Goal: Find contact information: Find contact information

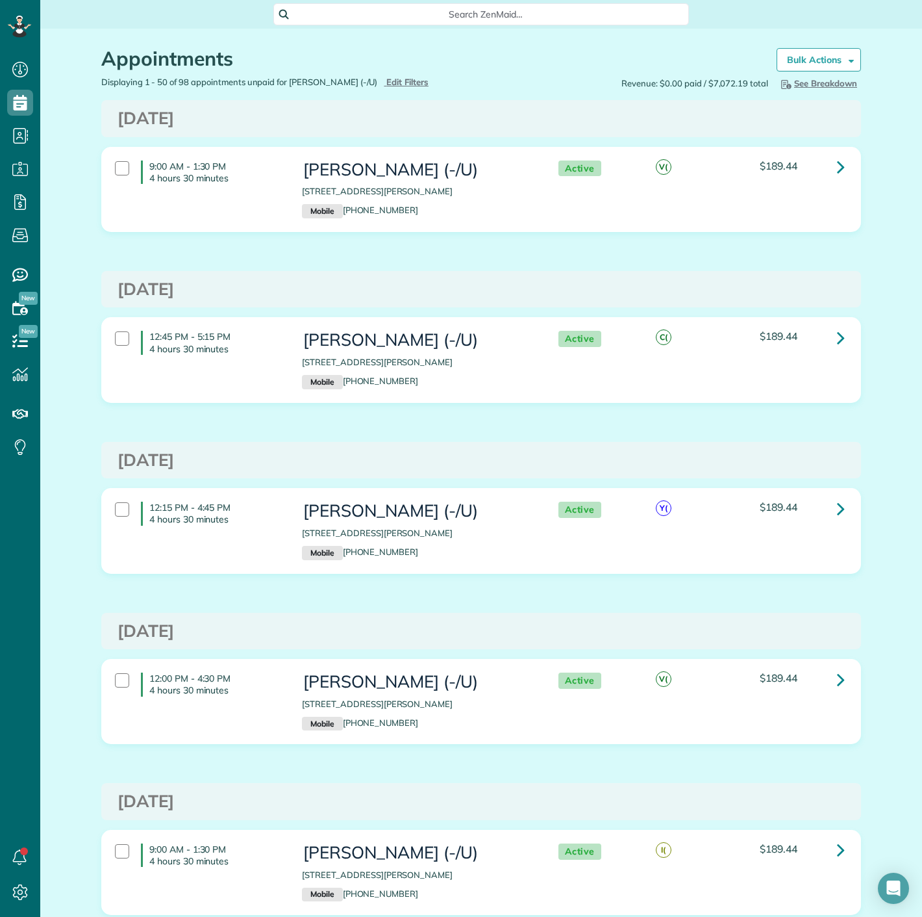
scroll to position [5, 5]
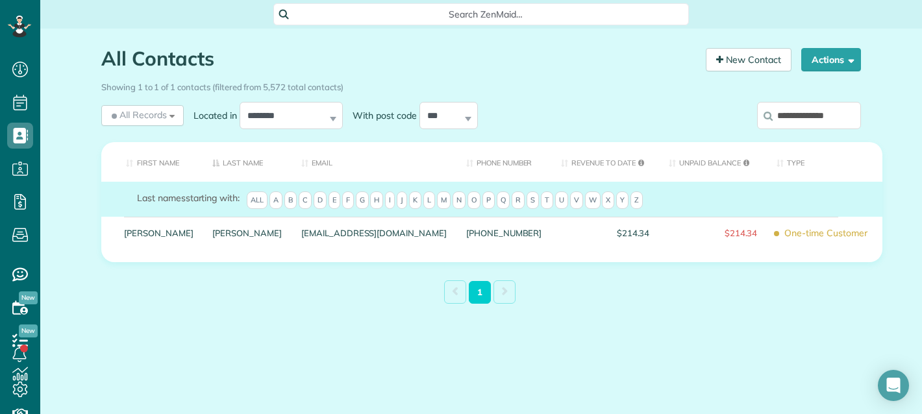
click at [778, 92] on div "Showing 1 to 1 of 1 contacts (filtered from 5,572 total contacts)" at bounding box center [481, 85] width 760 height 18
click at [784, 103] on input "**********" at bounding box center [809, 115] width 104 height 27
click at [785, 103] on input "**********" at bounding box center [809, 115] width 104 height 27
paste input "search"
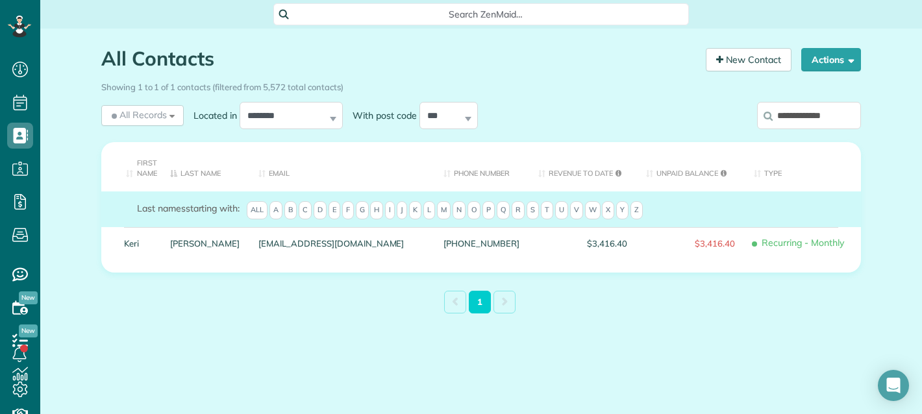
click at [828, 125] on input "**********" at bounding box center [809, 115] width 104 height 27
paste input "**"
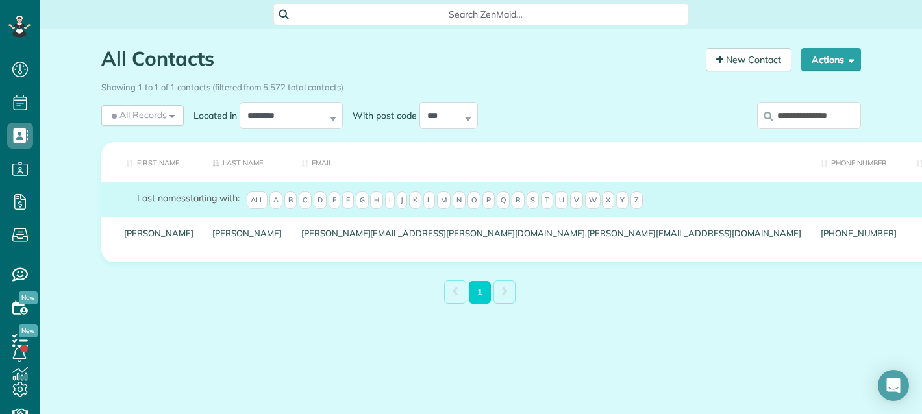
click at [808, 112] on input "**********" at bounding box center [809, 115] width 104 height 27
paste input "search"
click at [815, 102] on input "**********" at bounding box center [809, 115] width 104 height 27
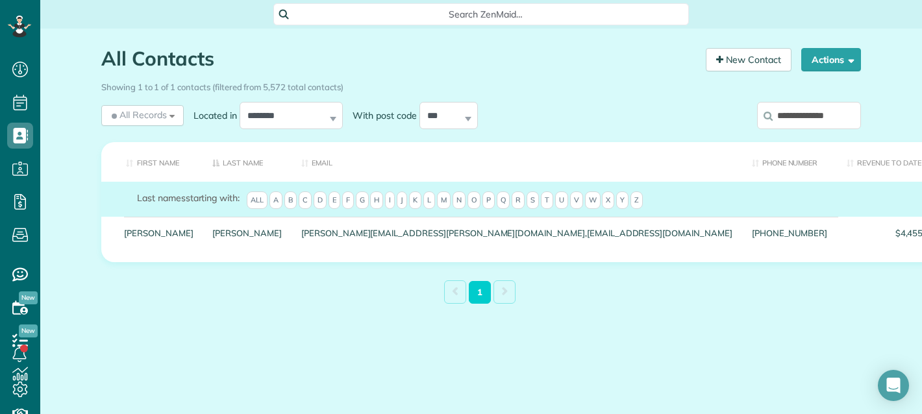
click at [815, 102] on input "**********" at bounding box center [809, 115] width 104 height 27
paste input "search"
click at [833, 110] on input "**********" at bounding box center [809, 115] width 104 height 27
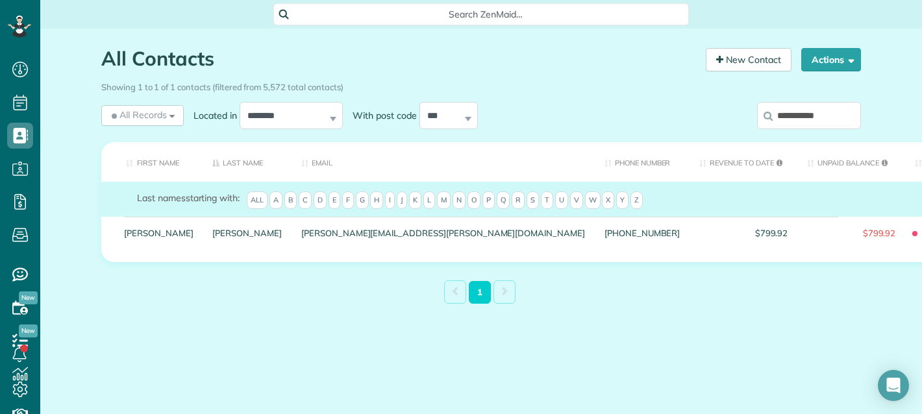
click at [833, 110] on input "**********" at bounding box center [809, 115] width 104 height 27
paste input "search"
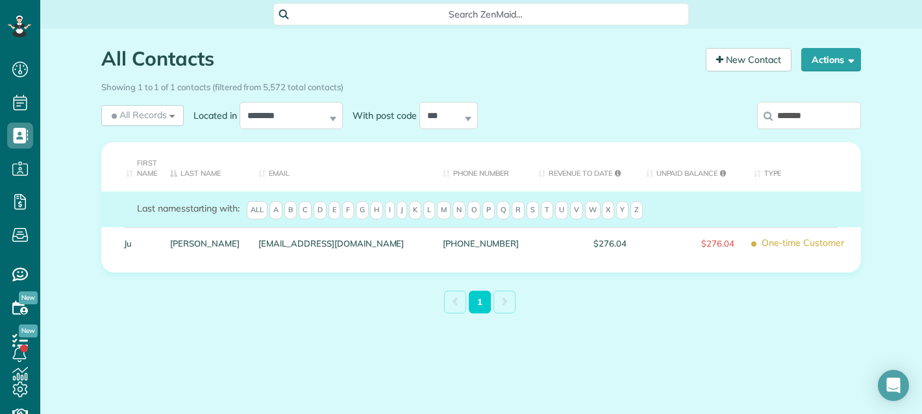
click at [831, 108] on input "*******" at bounding box center [809, 115] width 104 height 27
paste input "*********"
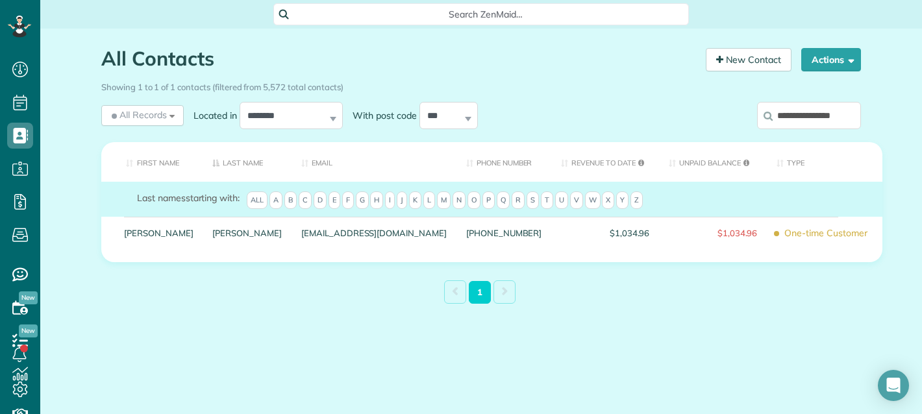
click at [816, 123] on input "**********" at bounding box center [809, 115] width 104 height 27
click at [816, 125] on input "**********" at bounding box center [809, 115] width 104 height 27
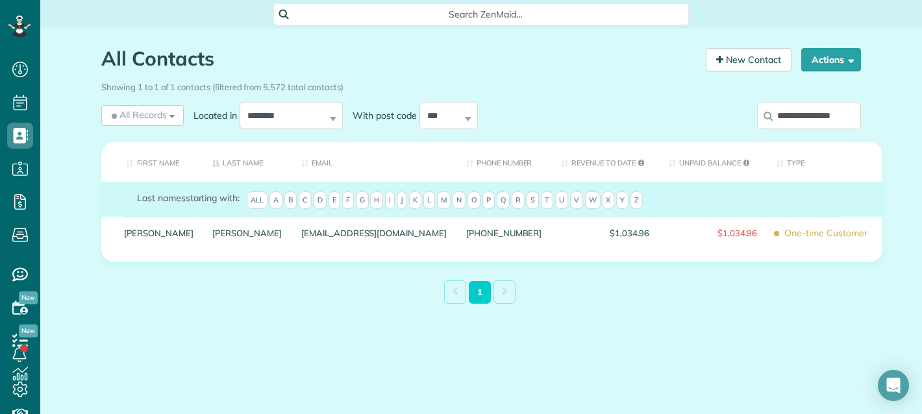
click at [816, 125] on input "**********" at bounding box center [809, 115] width 104 height 27
paste input "search"
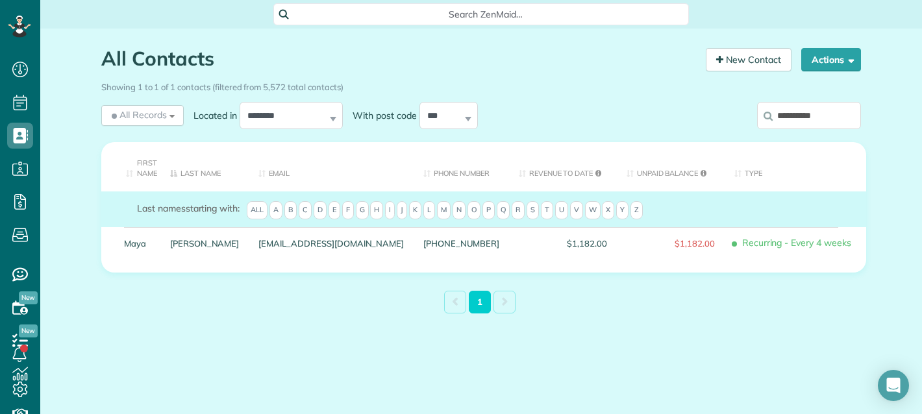
click at [854, 118] on input "**********" at bounding box center [809, 115] width 104 height 27
click at [847, 115] on input "**********" at bounding box center [809, 115] width 104 height 27
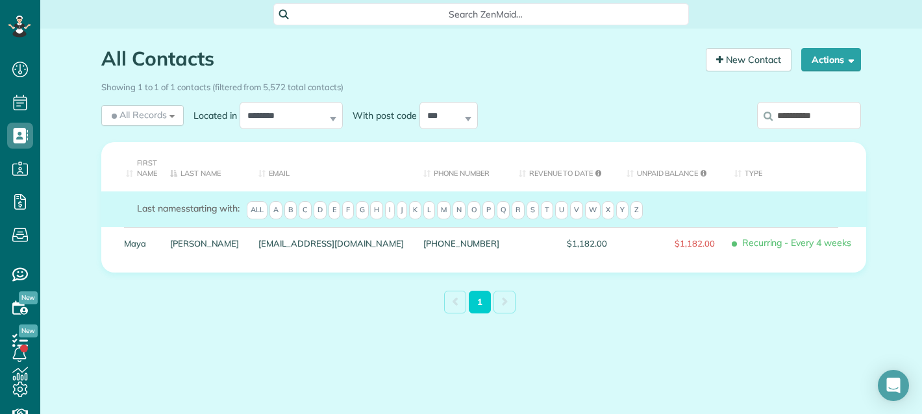
click at [847, 115] on input "**********" at bounding box center [809, 115] width 104 height 27
paste input "***"
click at [783, 108] on input "**********" at bounding box center [809, 115] width 104 height 27
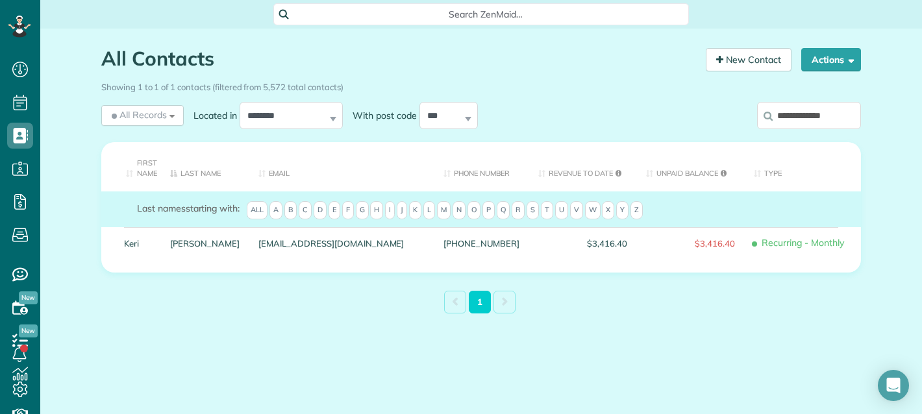
click at [783, 108] on input "**********" at bounding box center [809, 115] width 104 height 27
paste input "*"
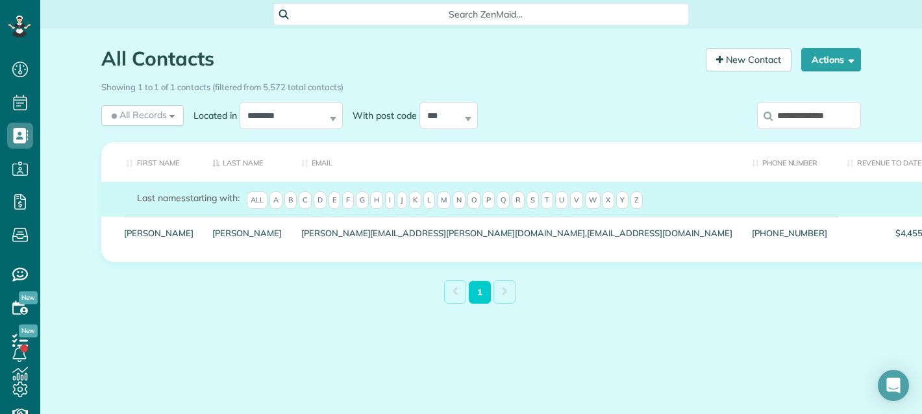
click at [813, 120] on input "**********" at bounding box center [809, 115] width 104 height 27
click at [813, 122] on input "**********" at bounding box center [809, 115] width 104 height 27
click at [813, 123] on input "**********" at bounding box center [809, 115] width 104 height 27
paste input "*"
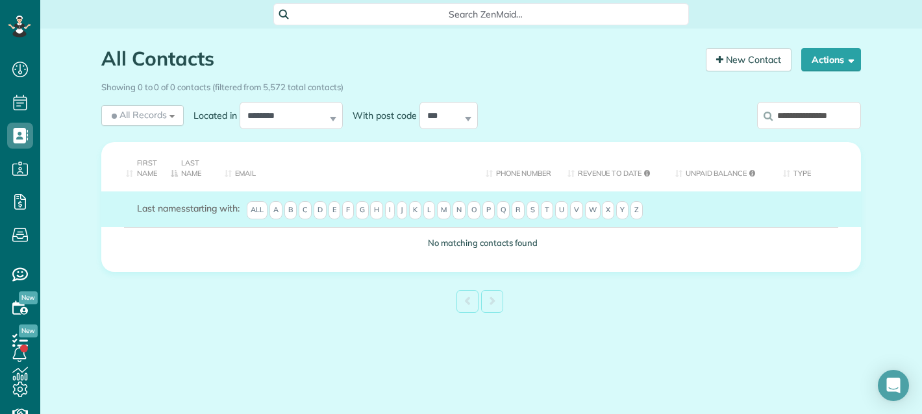
click at [789, 116] on input "**********" at bounding box center [809, 115] width 104 height 27
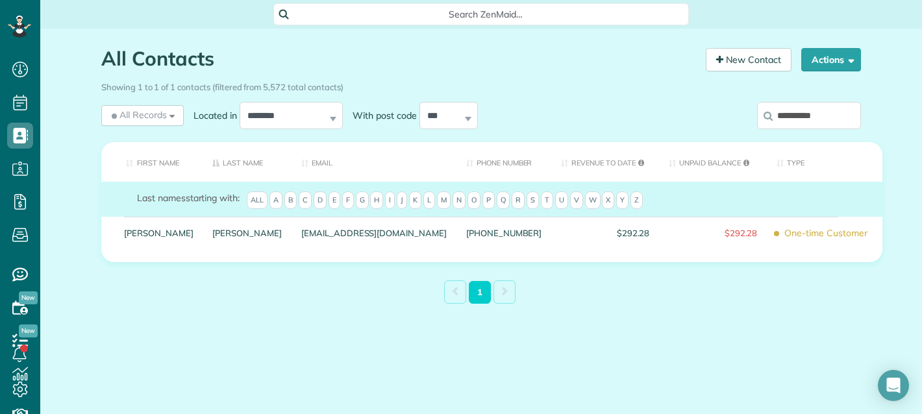
click at [826, 116] on input "**********" at bounding box center [809, 115] width 104 height 27
paste input "*****"
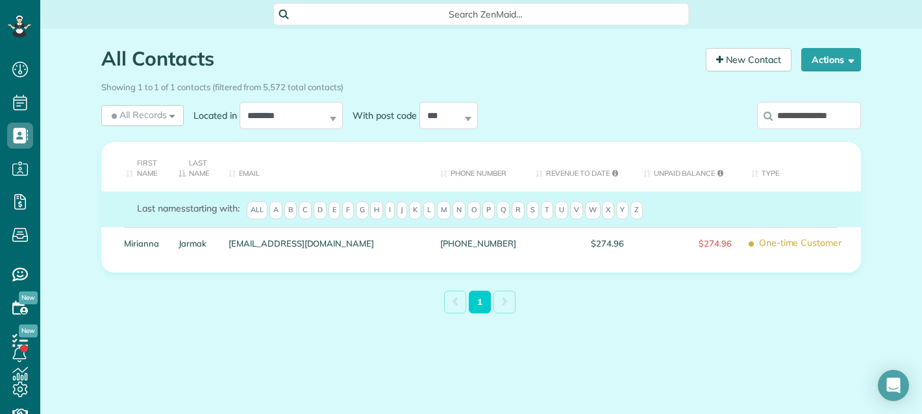
click at [801, 95] on div "Showing 1 to 1 of 1 contacts (filtered from 5,572 total contacts)" at bounding box center [481, 87] width 779 height 23
click at [800, 108] on input "**********" at bounding box center [809, 115] width 104 height 27
paste input "search"
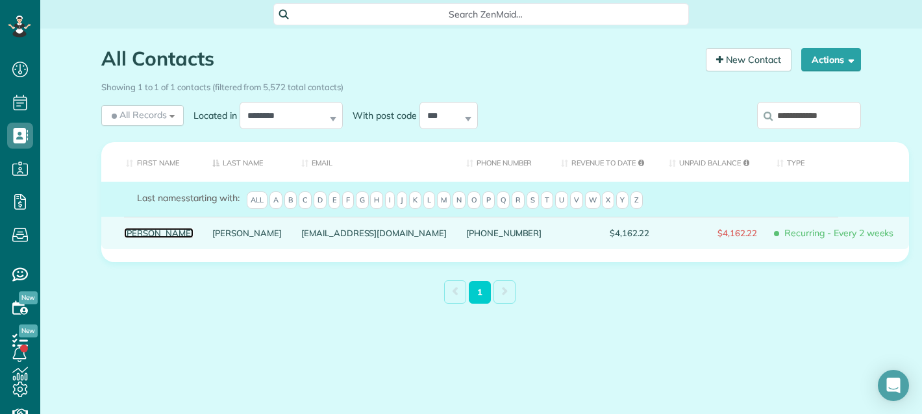
drag, startPoint x: 126, startPoint y: 251, endPoint x: 130, endPoint y: 241, distance: 11.1
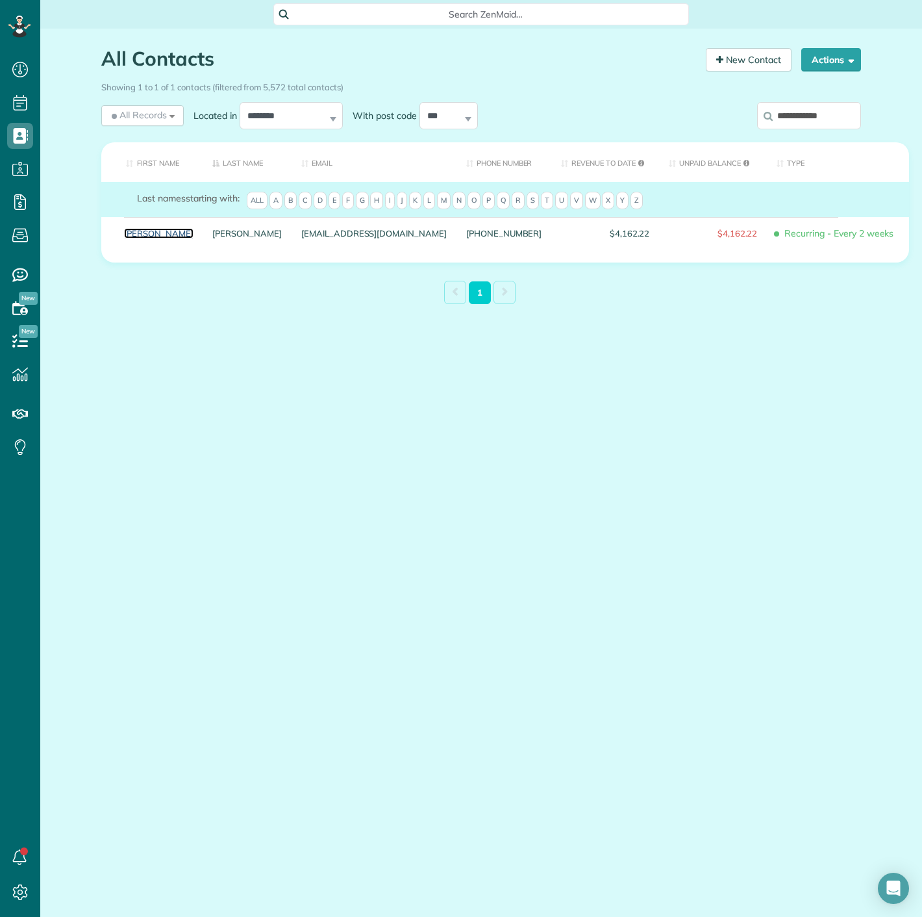
scroll to position [917, 40]
click at [779, 127] on input "**********" at bounding box center [809, 115] width 104 height 27
paste input "search"
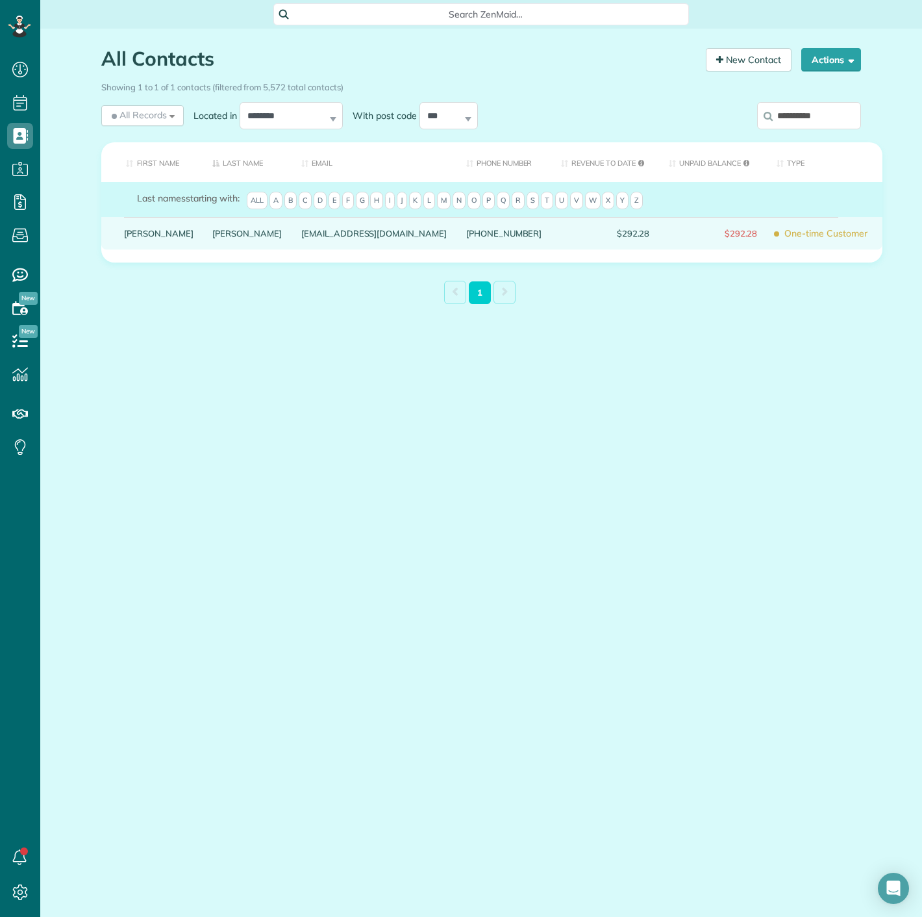
type input "**********"
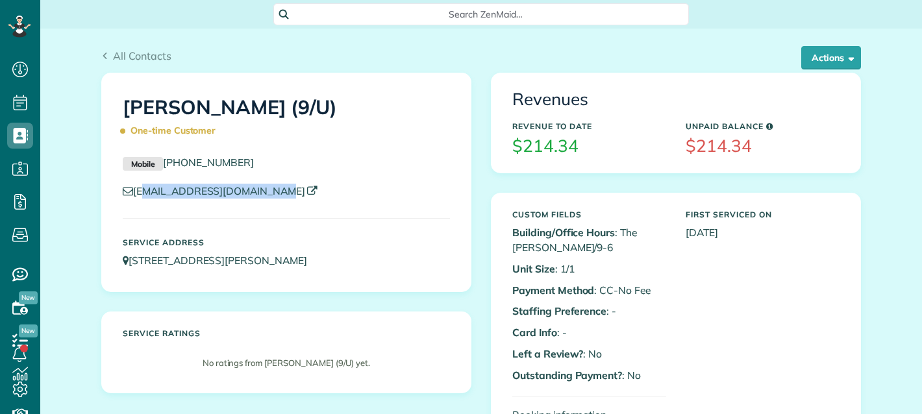
scroll to position [5, 5]
click at [127, 193] on div "[EMAIL_ADDRESS][DOMAIN_NAME]" at bounding box center [286, 194] width 347 height 21
drag, startPoint x: 807, startPoint y: 60, endPoint x: 805, endPoint y: 101, distance: 41.6
click at [807, 60] on button "Actions" at bounding box center [832, 57] width 60 height 23
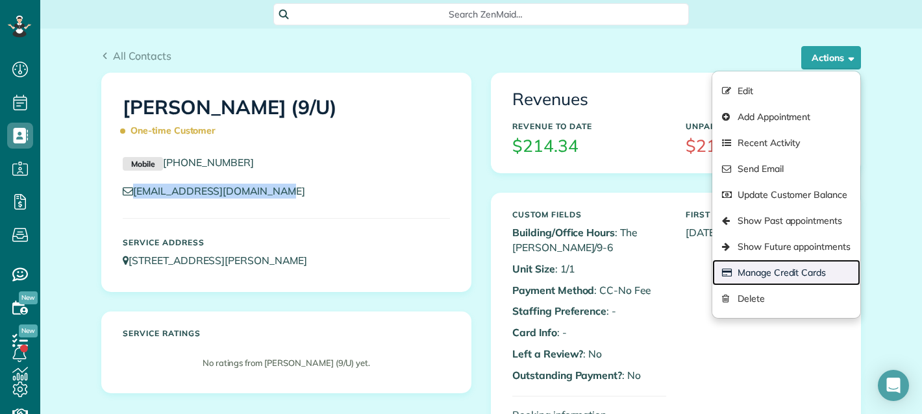
click at [776, 277] on link "Manage Credit Cards" at bounding box center [787, 273] width 148 height 26
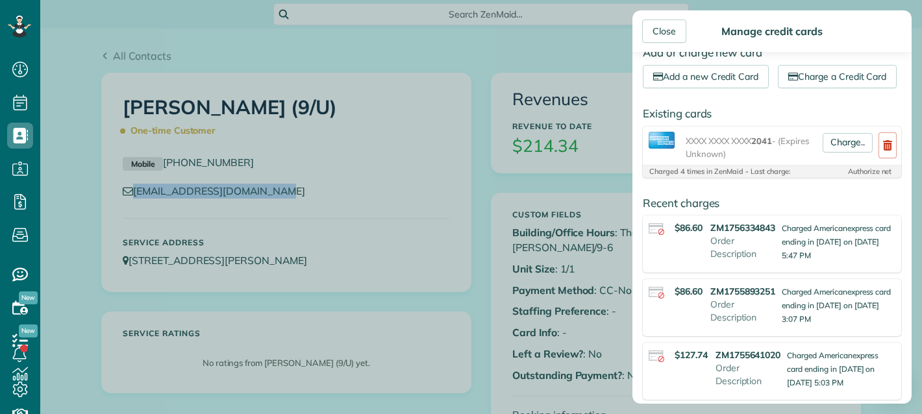
scroll to position [0, 0]
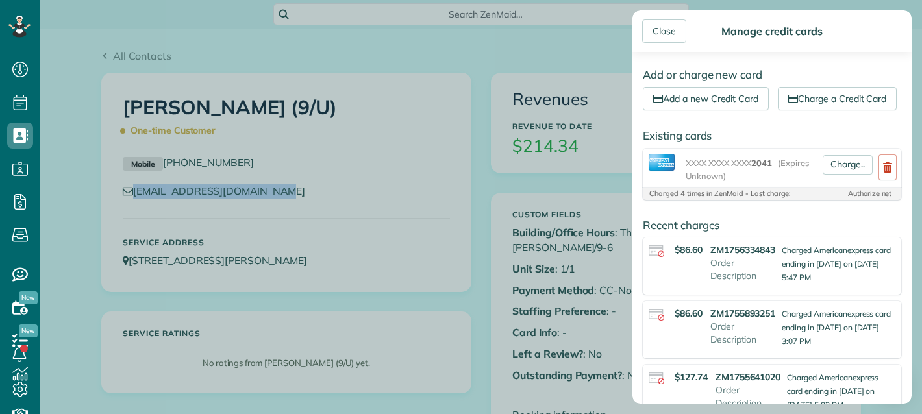
click at [174, 281] on div "Close Manage credit cards Add or charge new card Add a new Credit Card Charge a…" at bounding box center [461, 207] width 922 height 414
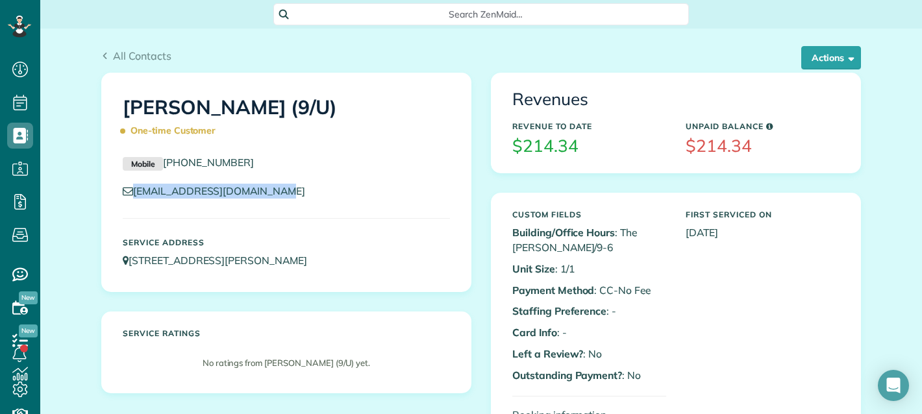
copy link "(843) 270-5346"
drag, startPoint x: 257, startPoint y: 162, endPoint x: 160, endPoint y: 171, distance: 97.2
click at [160, 171] on div "Mobile (843) 270-5346" at bounding box center [286, 166] width 347 height 22
click at [816, 52] on button "Actions" at bounding box center [832, 57] width 60 height 23
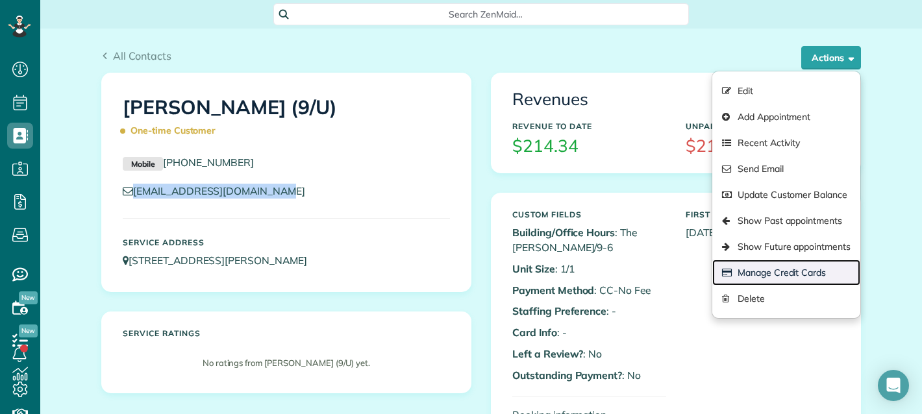
click at [796, 270] on link "Manage Credit Cards" at bounding box center [787, 273] width 148 height 26
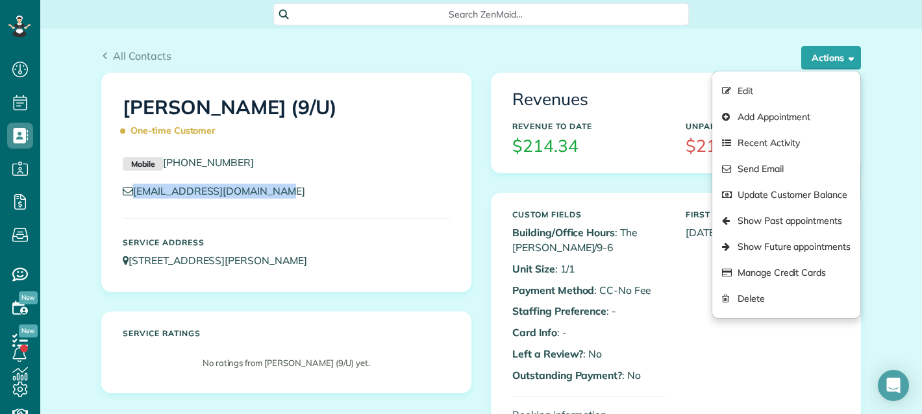
click at [434, 277] on div "Close Manage credit cards Add or charge new card Add a new Credit Card Charge a…" at bounding box center [461, 207] width 922 height 414
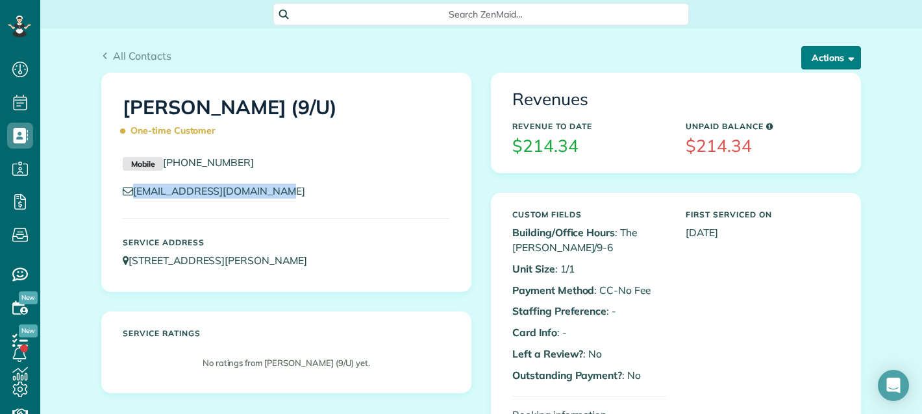
click at [833, 51] on button "Actions" at bounding box center [832, 57] width 60 height 23
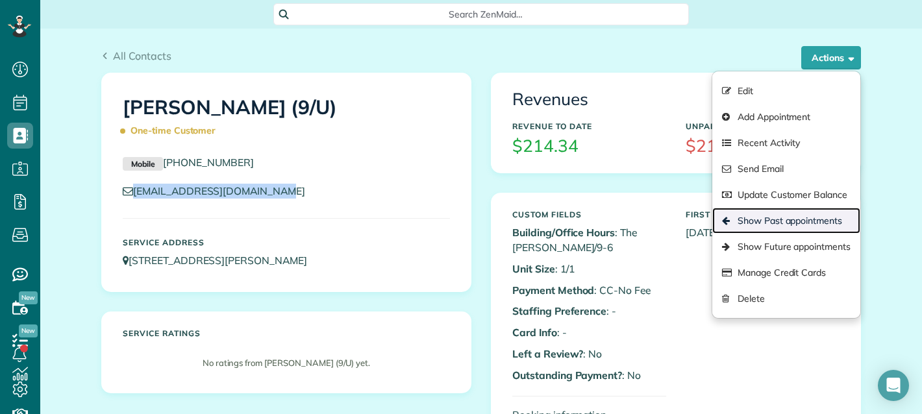
click at [796, 223] on link "Show Past appointments" at bounding box center [787, 221] width 148 height 26
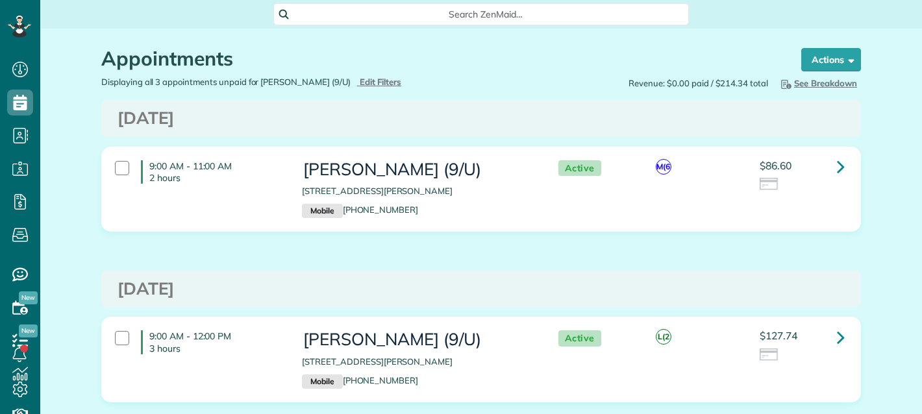
scroll to position [5, 5]
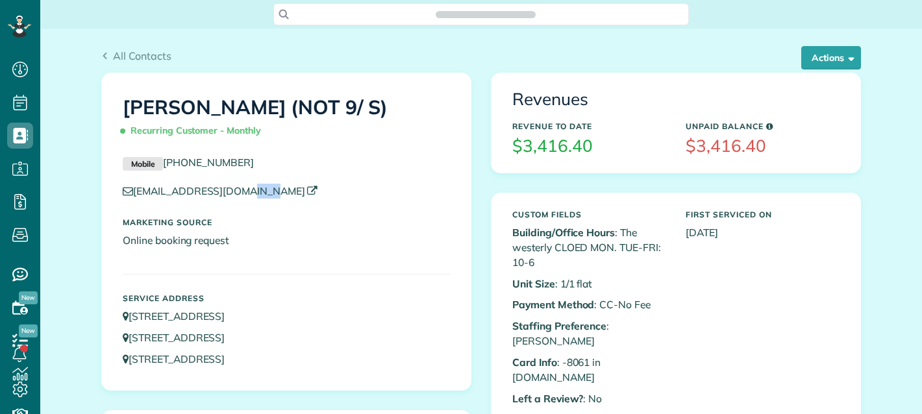
scroll to position [5, 5]
copy link "[EMAIL_ADDRESS][DOMAIN_NAME]"
drag, startPoint x: 0, startPoint y: 0, endPoint x: 128, endPoint y: 194, distance: 232.0
click at [128, 194] on p "[EMAIL_ADDRESS][DOMAIN_NAME]" at bounding box center [286, 191] width 327 height 15
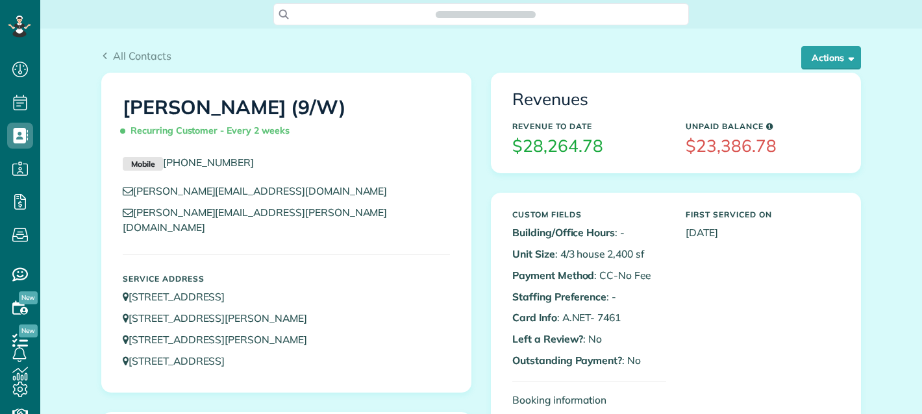
scroll to position [5, 5]
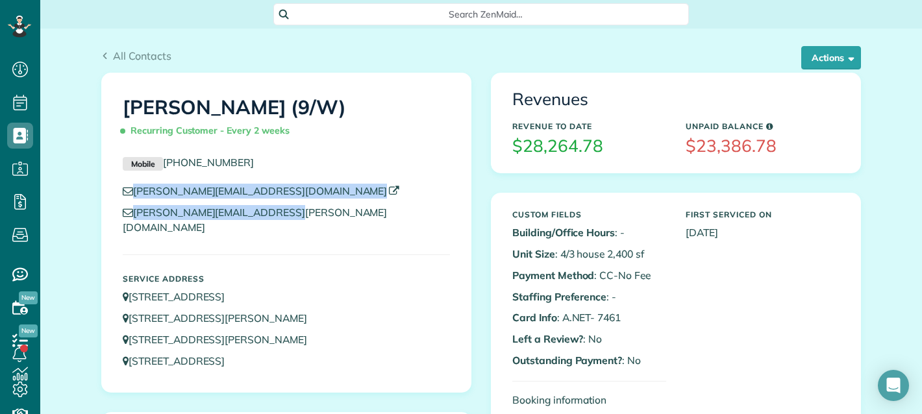
copy div "[PERSON_NAME][EMAIL_ADDRESS][DOMAIN_NAME] [PERSON_NAME][EMAIL_ADDRESS][PERSON_N…"
drag, startPoint x: 303, startPoint y: 211, endPoint x: 124, endPoint y: 190, distance: 179.9
click at [124, 190] on div "[PERSON_NAME][EMAIL_ADDRESS][DOMAIN_NAME] [PERSON_NAME][EMAIL_ADDRESS][PERSON_N…" at bounding box center [286, 213] width 347 height 58
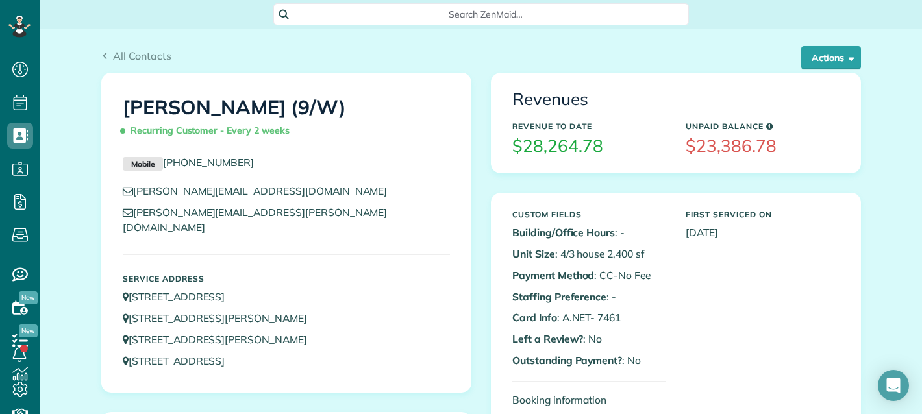
click at [300, 158] on p "Mobile [PHONE_NUMBER]" at bounding box center [286, 163] width 327 height 16
copy link "630) 418-7122"
copy link "[PHONE_NUMBER]"
drag, startPoint x: 284, startPoint y: 168, endPoint x: 159, endPoint y: 172, distance: 124.8
click at [159, 172] on div "Mobile [PHONE_NUMBER]" at bounding box center [286, 166] width 347 height 22
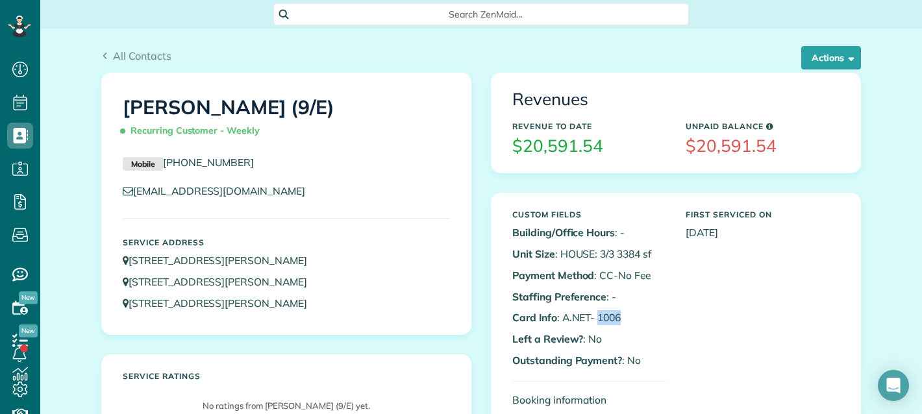
scroll to position [5, 5]
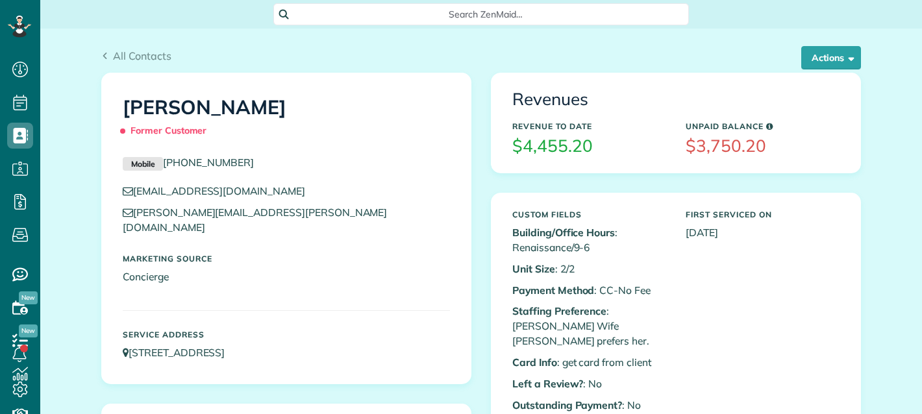
scroll to position [5, 5]
copy link "[PERSON_NAME][EMAIL_ADDRESS][PERSON_NAME][DOMAIN_NAME]"
drag, startPoint x: 292, startPoint y: 218, endPoint x: 127, endPoint y: 212, distance: 165.1
click at [127, 212] on p "[PERSON_NAME][EMAIL_ADDRESS][PERSON_NAME][DOMAIN_NAME]" at bounding box center [286, 220] width 327 height 30
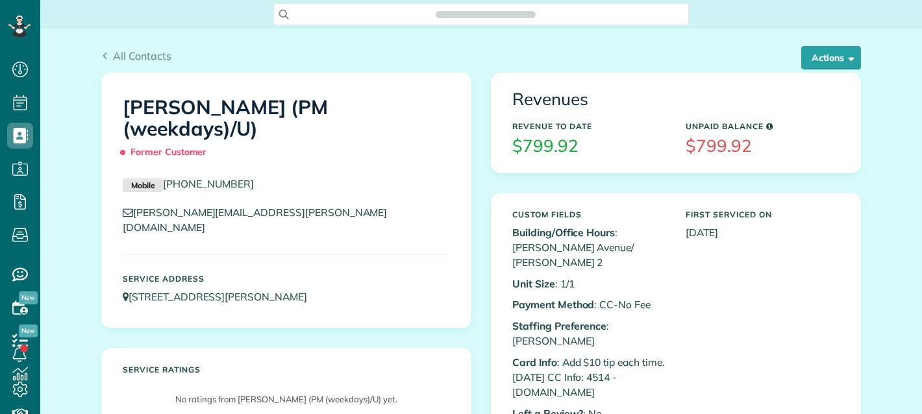
scroll to position [5, 5]
copy p "4514"
drag, startPoint x: 611, startPoint y: 342, endPoint x: 633, endPoint y: 340, distance: 22.1
click at [633, 355] on p "Card Info : Add $10 tip each time. 8/28/25 CC Info: 4514 - A.NET" at bounding box center [589, 377] width 154 height 45
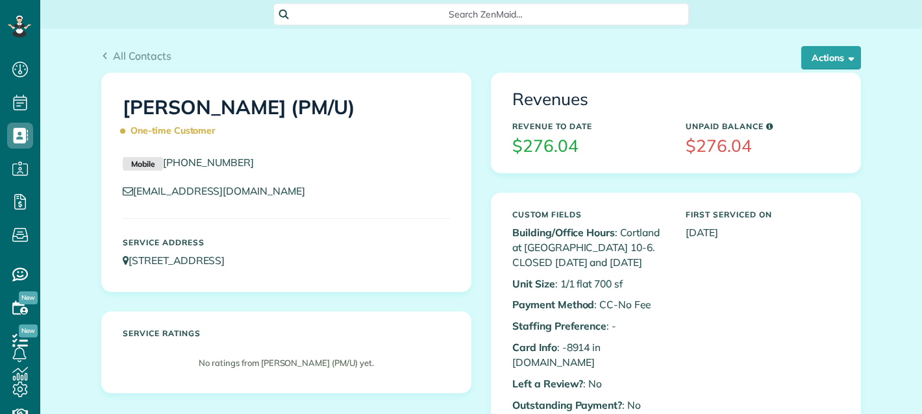
scroll to position [5, 5]
copy p "8914"
drag, startPoint x: 559, startPoint y: 346, endPoint x: 584, endPoint y: 344, distance: 25.4
click at [584, 344] on p "Card Info : -8914 in [DOMAIN_NAME]" at bounding box center [589, 355] width 154 height 30
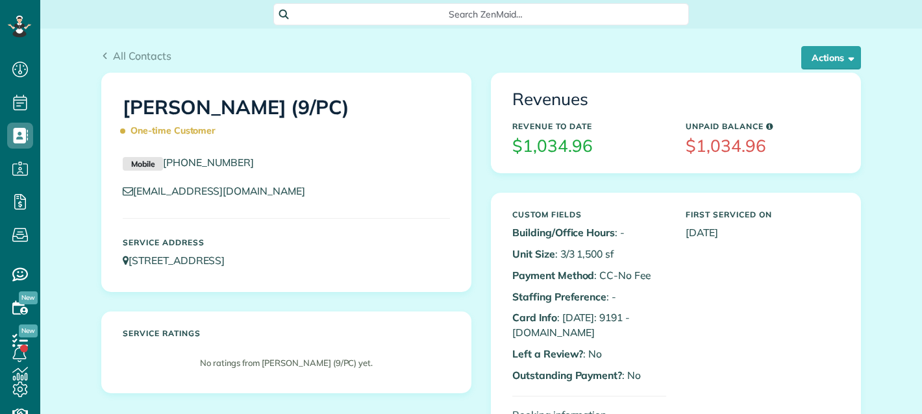
scroll to position [5, 5]
copy p "9191"
drag, startPoint x: 620, startPoint y: 315, endPoint x: 598, endPoint y: 316, distance: 22.1
click at [598, 316] on p "Card Info : 8/28/25: 9191 - A.NET" at bounding box center [589, 325] width 154 height 30
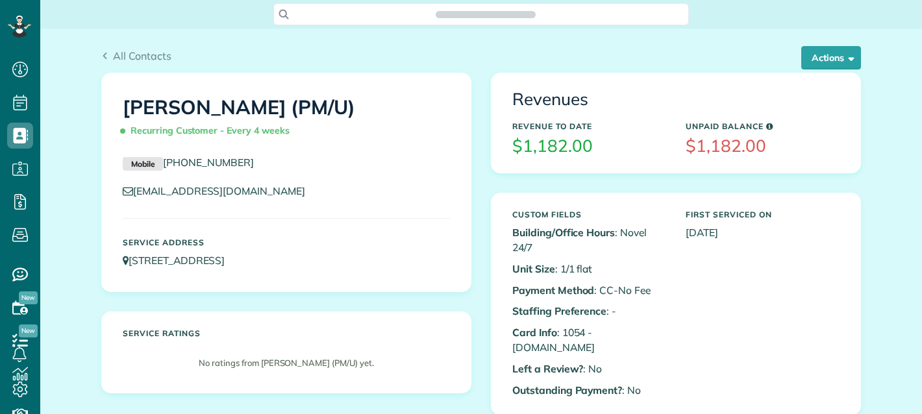
scroll to position [5, 5]
copy p "1054"
drag, startPoint x: 579, startPoint y: 325, endPoint x: 557, endPoint y: 327, distance: 22.8
click at [557, 327] on p "Card Info : 1054 - [DOMAIN_NAME]" at bounding box center [589, 340] width 154 height 30
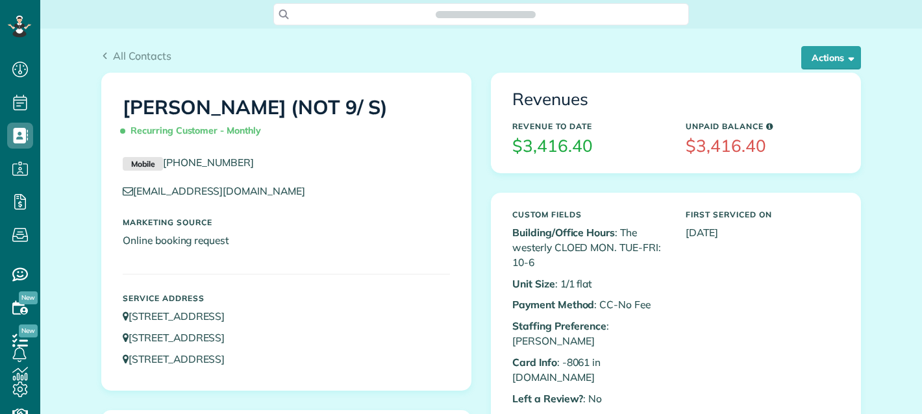
scroll to position [5, 5]
copy p "8061"
drag, startPoint x: 561, startPoint y: 346, endPoint x: 584, endPoint y: 346, distance: 23.4
click at [584, 355] on p "Card Info : -8061 in A.NET" at bounding box center [589, 370] width 154 height 30
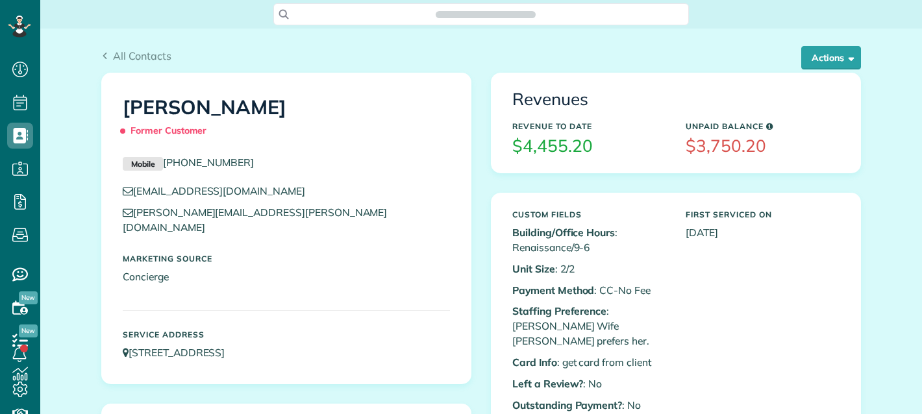
scroll to position [5, 5]
copy link "[EMAIL_ADDRESS][DOMAIN_NAME]"
drag, startPoint x: 256, startPoint y: 185, endPoint x: 124, endPoint y: 197, distance: 132.4
click at [124, 197] on p "[EMAIL_ADDRESS][DOMAIN_NAME]" at bounding box center [286, 191] width 327 height 15
drag, startPoint x: 286, startPoint y: 219, endPoint x: 121, endPoint y: 221, distance: 165.6
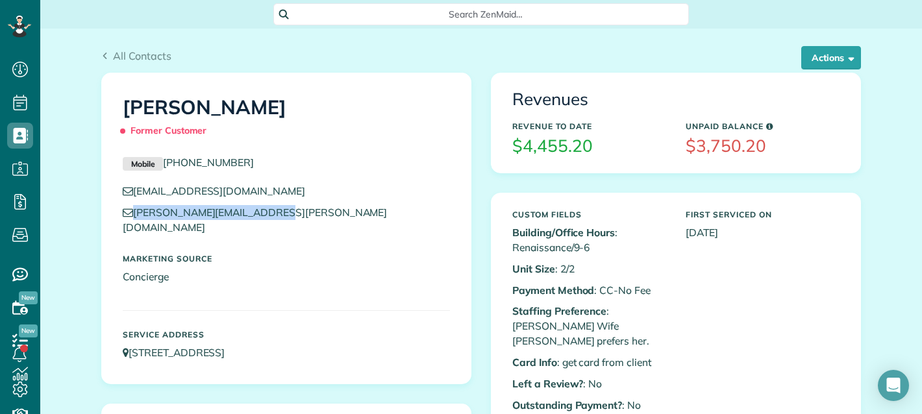
click at [121, 221] on div "[EMAIL_ADDRESS][DOMAIN_NAME] [PERSON_NAME][EMAIL_ADDRESS][PERSON_NAME][DOMAIN_N…" at bounding box center [286, 213] width 347 height 58
copy link "[PERSON_NAME][EMAIL_ADDRESS][PERSON_NAME][DOMAIN_NAME]"
drag, startPoint x: 330, startPoint y: 207, endPoint x: 326, endPoint y: 192, distance: 15.4
click at [330, 207] on p "[PERSON_NAME][EMAIL_ADDRESS][PERSON_NAME][DOMAIN_NAME]" at bounding box center [286, 220] width 327 height 30
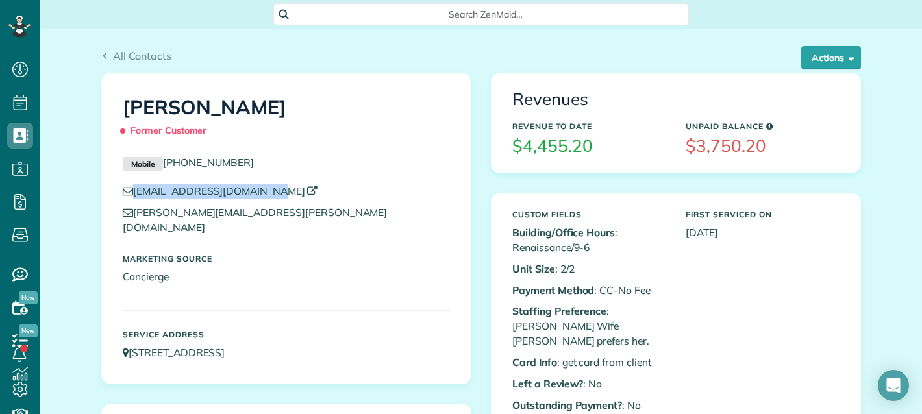
copy link "[EMAIL_ADDRESS][DOMAIN_NAME]"
drag, startPoint x: 283, startPoint y: 197, endPoint x: 121, endPoint y: 190, distance: 161.9
click at [123, 190] on p "[EMAIL_ADDRESS][DOMAIN_NAME]" at bounding box center [286, 191] width 327 height 15
drag, startPoint x: 314, startPoint y: 190, endPoint x: 304, endPoint y: 162, distance: 29.8
click at [314, 190] on p "joanseeberger@gmail.com" at bounding box center [286, 191] width 327 height 15
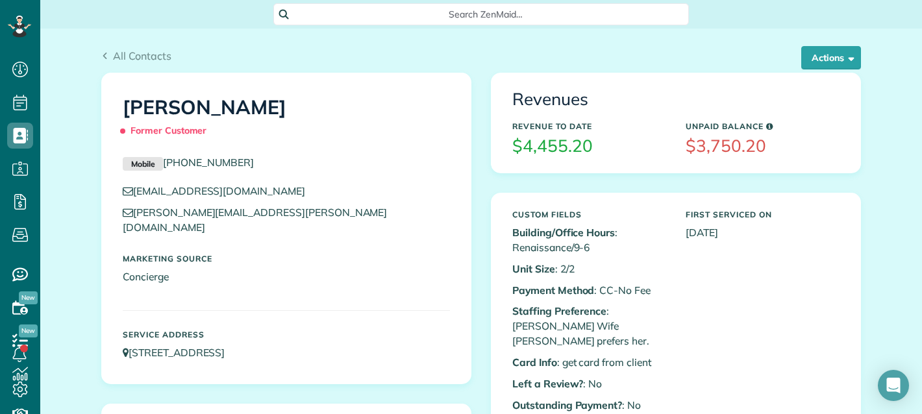
drag, startPoint x: 288, startPoint y: 158, endPoint x: 219, endPoint y: 157, distance: 69.5
click at [219, 157] on p "Mobile (214) 507-4206" at bounding box center [286, 163] width 327 height 16
copy link "(214) 507-4206"
drag, startPoint x: 242, startPoint y: 166, endPoint x: 155, endPoint y: 164, distance: 87.1
click at [155, 164] on p "Mobile (214) 507-4206" at bounding box center [286, 163] width 327 height 16
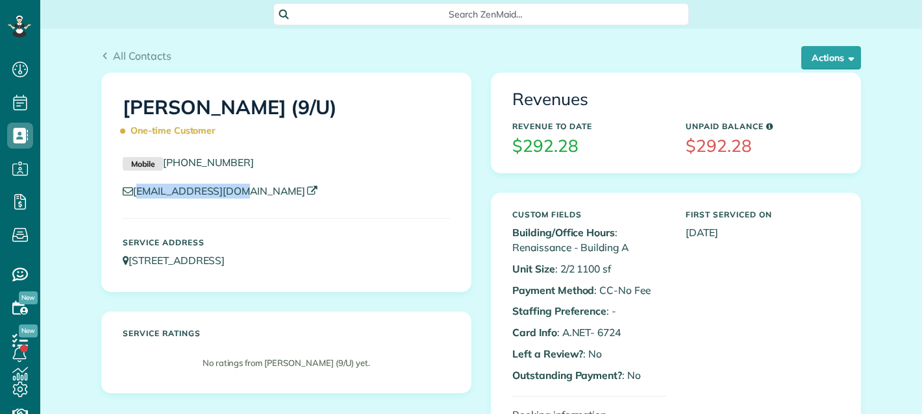
scroll to position [5, 5]
click at [129, 190] on p "[EMAIL_ADDRESS][DOMAIN_NAME]" at bounding box center [286, 191] width 327 height 15
drag, startPoint x: 258, startPoint y: 162, endPoint x: 162, endPoint y: 164, distance: 96.1
click at [162, 164] on p "Mobile [PHONE_NUMBER]" at bounding box center [286, 163] width 327 height 16
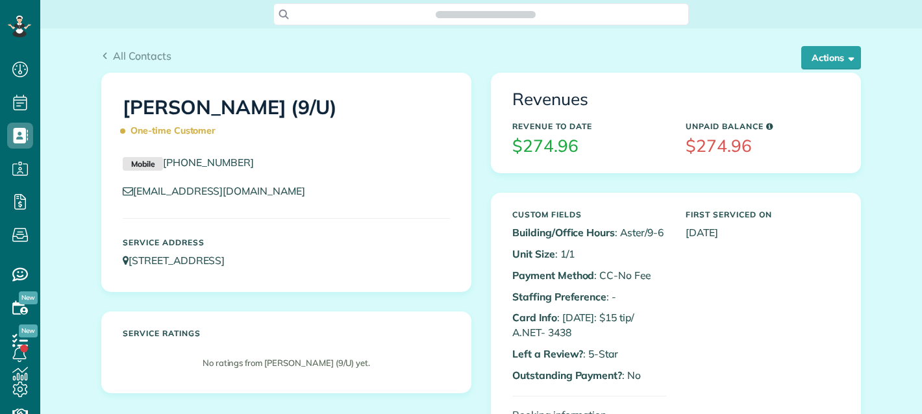
scroll to position [5, 5]
copy link "mirianna.jarmak1@gmail.com"
drag, startPoint x: 288, startPoint y: 193, endPoint x: 124, endPoint y: 199, distance: 163.8
click at [124, 199] on div "mirianna.jarmak1@gmail.com" at bounding box center [286, 194] width 347 height 21
copy link "(404) 574-8595"
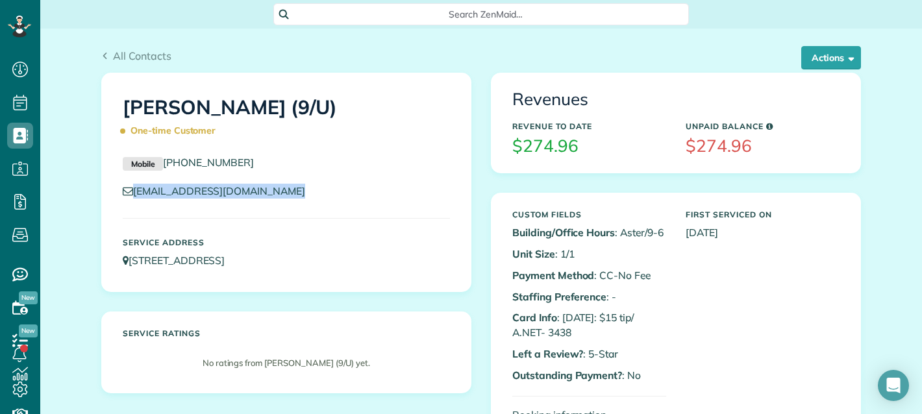
drag, startPoint x: 243, startPoint y: 160, endPoint x: 160, endPoint y: 161, distance: 82.5
click at [160, 161] on p "Mobile (404) 574-8595" at bounding box center [286, 163] width 327 height 16
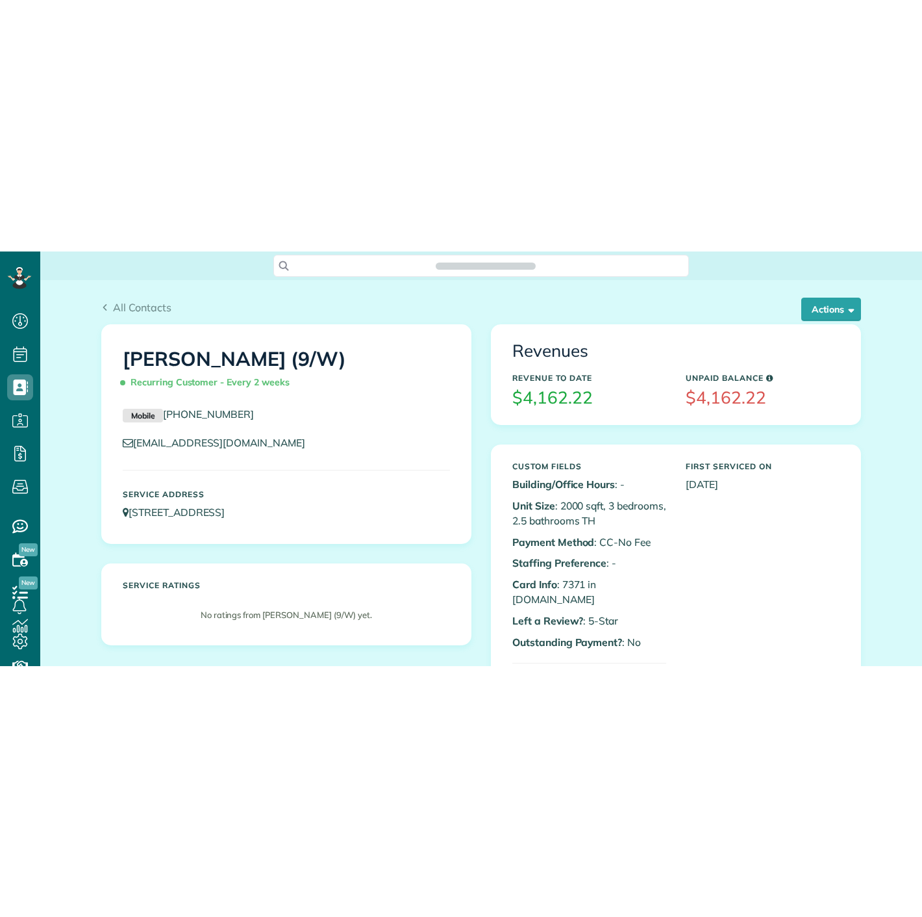
scroll to position [5, 5]
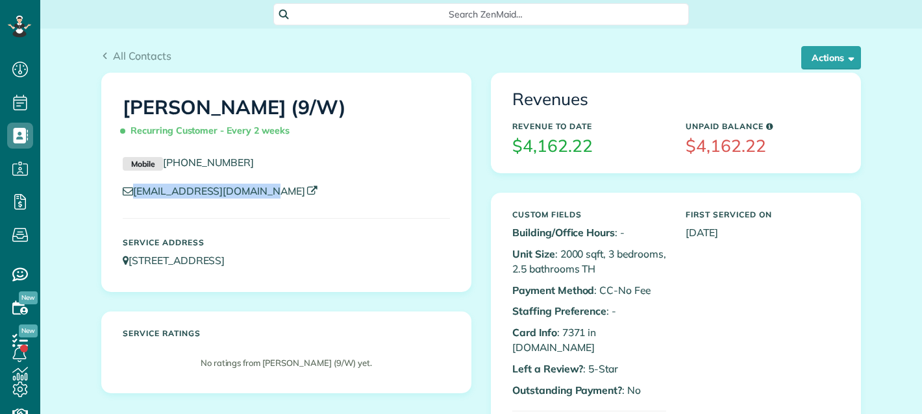
click at [123, 188] on p "isaacrgerard@gmail.com" at bounding box center [286, 191] width 327 height 15
drag, startPoint x: 560, startPoint y: 329, endPoint x: 580, endPoint y: 329, distance: 20.1
click at [581, 329] on p "Card Info : 7371 in A.NET" at bounding box center [589, 340] width 154 height 30
click at [565, 330] on p "Card Info : 7371 in A.NET" at bounding box center [589, 340] width 154 height 30
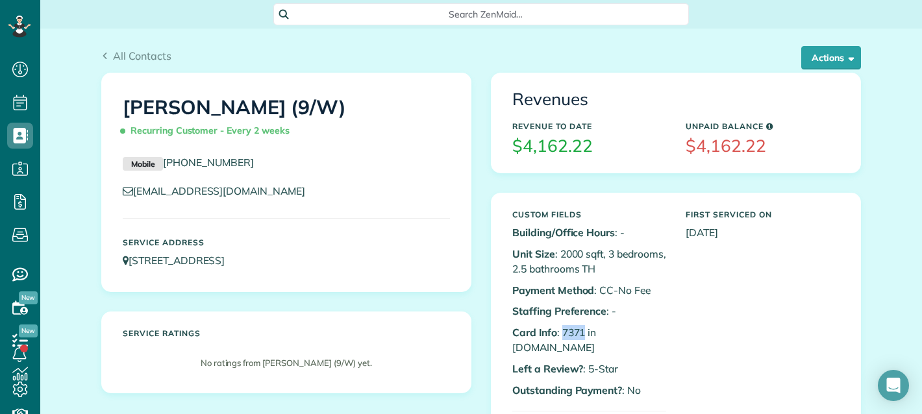
copy p "7371"
drag, startPoint x: 556, startPoint y: 333, endPoint x: 579, endPoint y: 333, distance: 22.7
click at [579, 333] on p "Card Info : 7371 in A.NET" at bounding box center [589, 340] width 154 height 30
click at [803, 60] on button "Actions" at bounding box center [832, 57] width 60 height 23
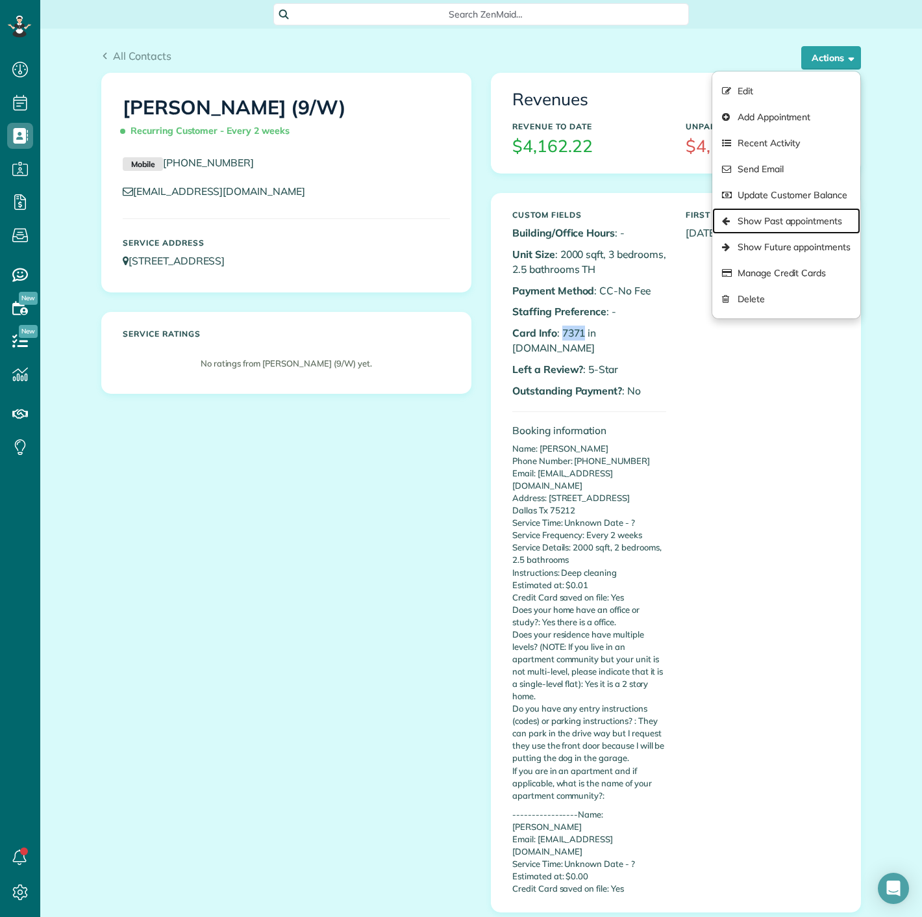
scroll to position [917, 40]
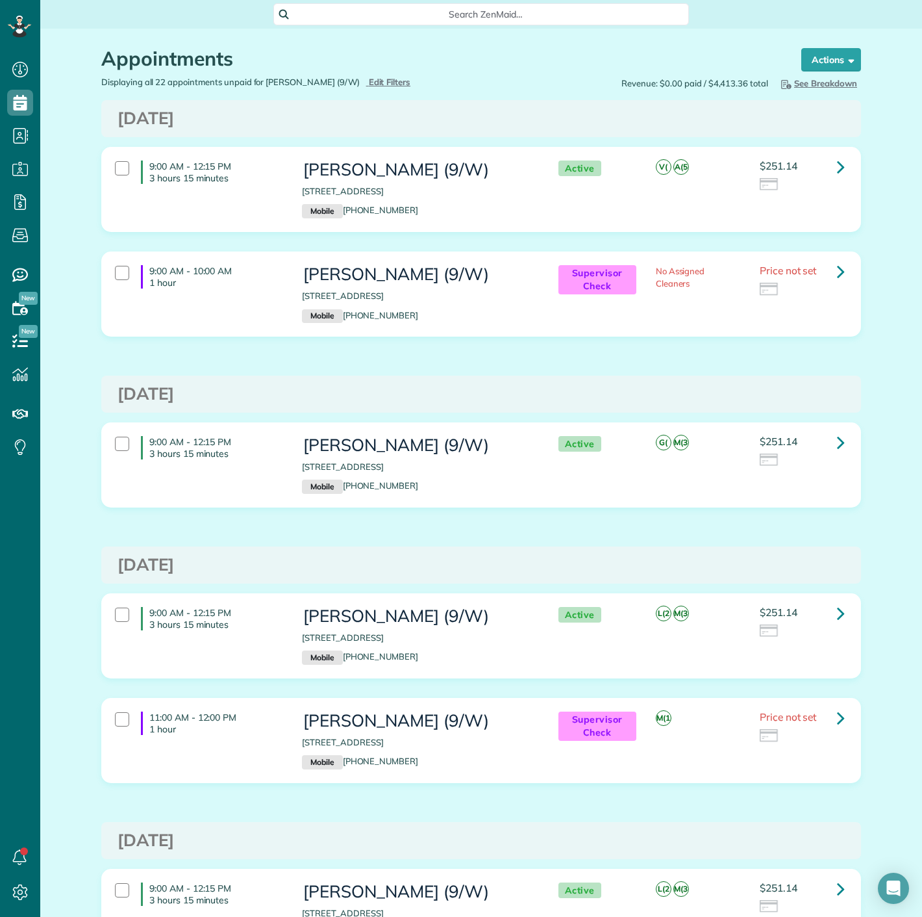
scroll to position [917, 40]
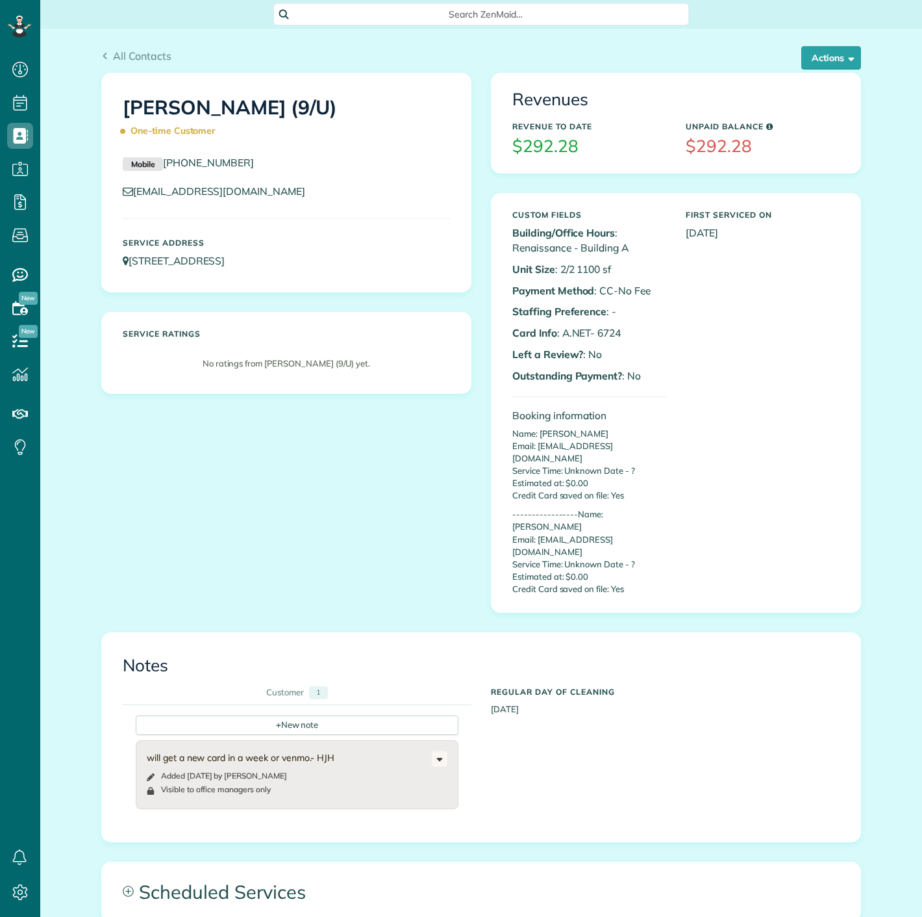
scroll to position [5, 5]
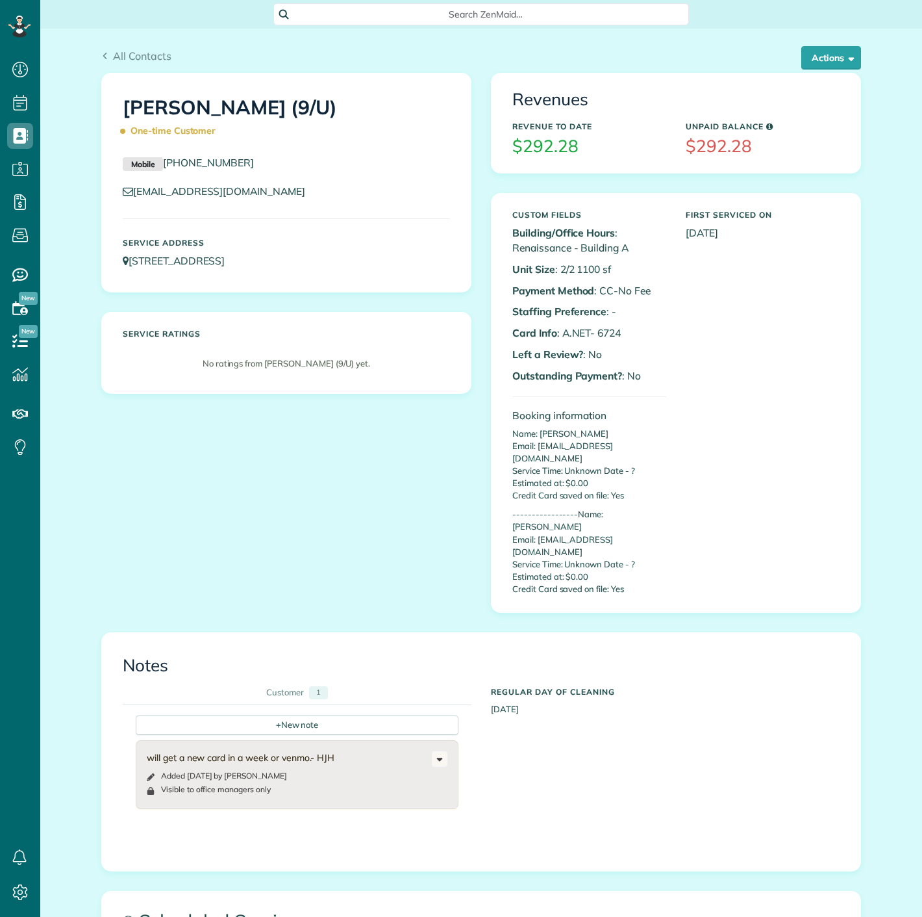
click at [589, 335] on p "Card Info : A.NET- 6724" at bounding box center [589, 332] width 154 height 15
drag, startPoint x: 593, startPoint y: 334, endPoint x: 618, endPoint y: 333, distance: 24.7
click at [618, 333] on p "Card Info : A.NET- 6724" at bounding box center [589, 332] width 154 height 15
copy p "6724"
click at [833, 63] on button "Actions" at bounding box center [832, 57] width 60 height 23
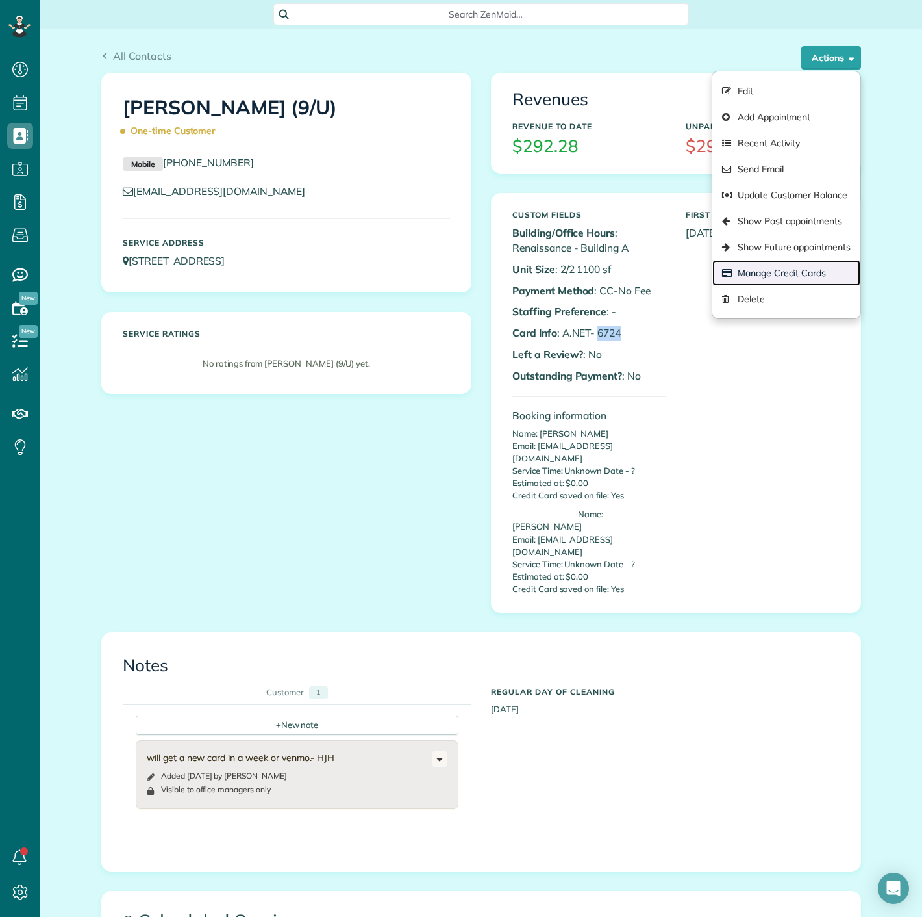
click at [790, 268] on link "Manage Credit Cards" at bounding box center [787, 273] width 148 height 26
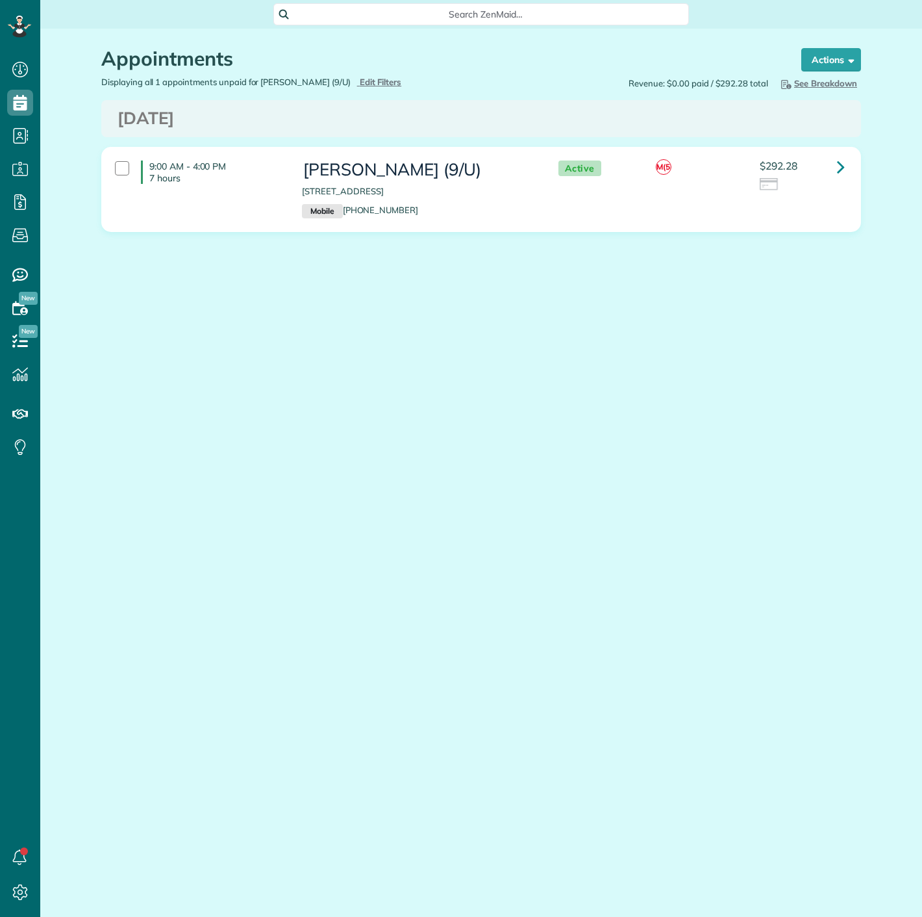
scroll to position [5, 5]
